Goal: Task Accomplishment & Management: Use online tool/utility

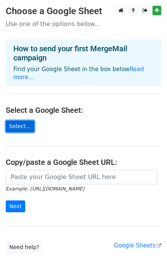
click at [23, 120] on link "Select..." at bounding box center [20, 126] width 29 height 12
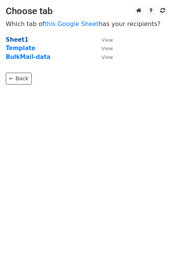
click at [16, 37] on strong "Sheet1" at bounding box center [17, 39] width 23 height 7
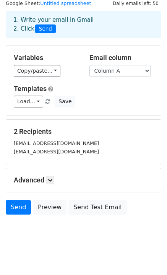
scroll to position [29, 0]
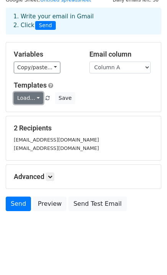
click at [30, 100] on link "Load..." at bounding box center [28, 98] width 29 height 12
click at [84, 77] on div "Variables Copy/paste... {{Column A}} {{Column B}} {{Column C}} {{Column D}} {{C…" at bounding box center [83, 76] width 155 height 69
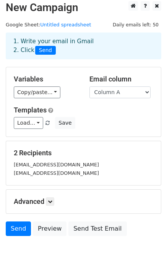
scroll to position [0, 0]
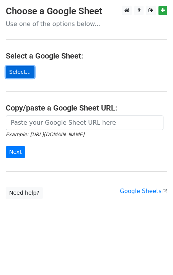
click at [21, 68] on link "Select..." at bounding box center [20, 72] width 29 height 12
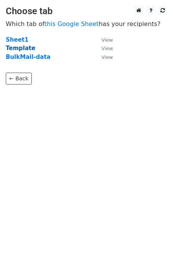
click at [23, 46] on strong "Template" at bounding box center [20, 48] width 29 height 7
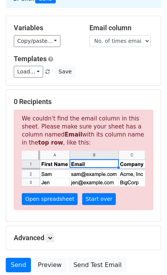
scroll to position [117, 0]
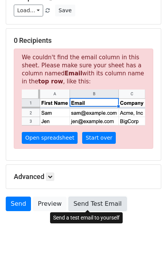
click at [90, 201] on link "Send Test Email" at bounding box center [97, 203] width 58 height 15
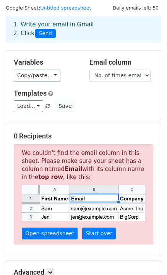
scroll to position [0, 0]
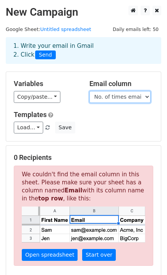
click at [142, 97] on select "First Name Last Name Target Note Sender Name TO CC BCC REPLY TO Attachment ID I…" at bounding box center [119, 97] width 61 height 12
click at [104, 69] on div "1. Write your email in Gmail 2. Click Send" at bounding box center [83, 56] width 167 height 31
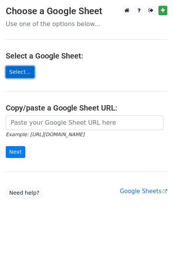
click at [20, 71] on link "Select..." at bounding box center [20, 72] width 29 height 12
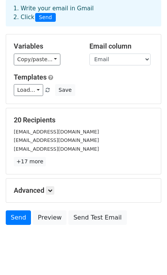
scroll to position [52, 0]
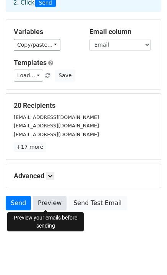
click at [39, 203] on link "Preview" at bounding box center [50, 203] width 34 height 15
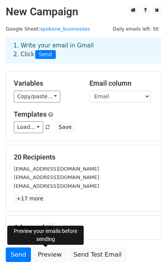
scroll to position [0, 0]
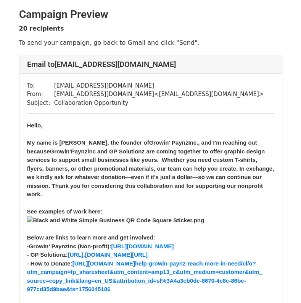
drag, startPoint x: 304, startPoint y: 9, endPoint x: 303, endPoint y: -25, distance: 34.0
